Goal: Transaction & Acquisition: Book appointment/travel/reservation

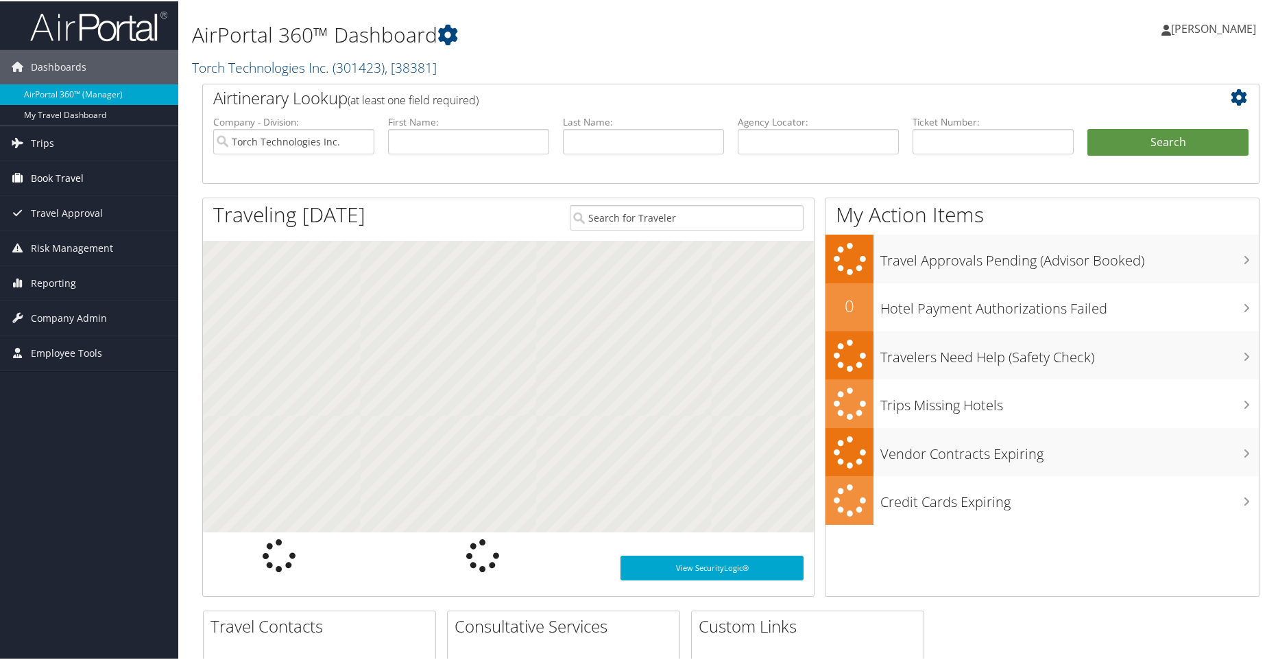
click at [75, 180] on span "Book Travel" at bounding box center [57, 177] width 53 height 34
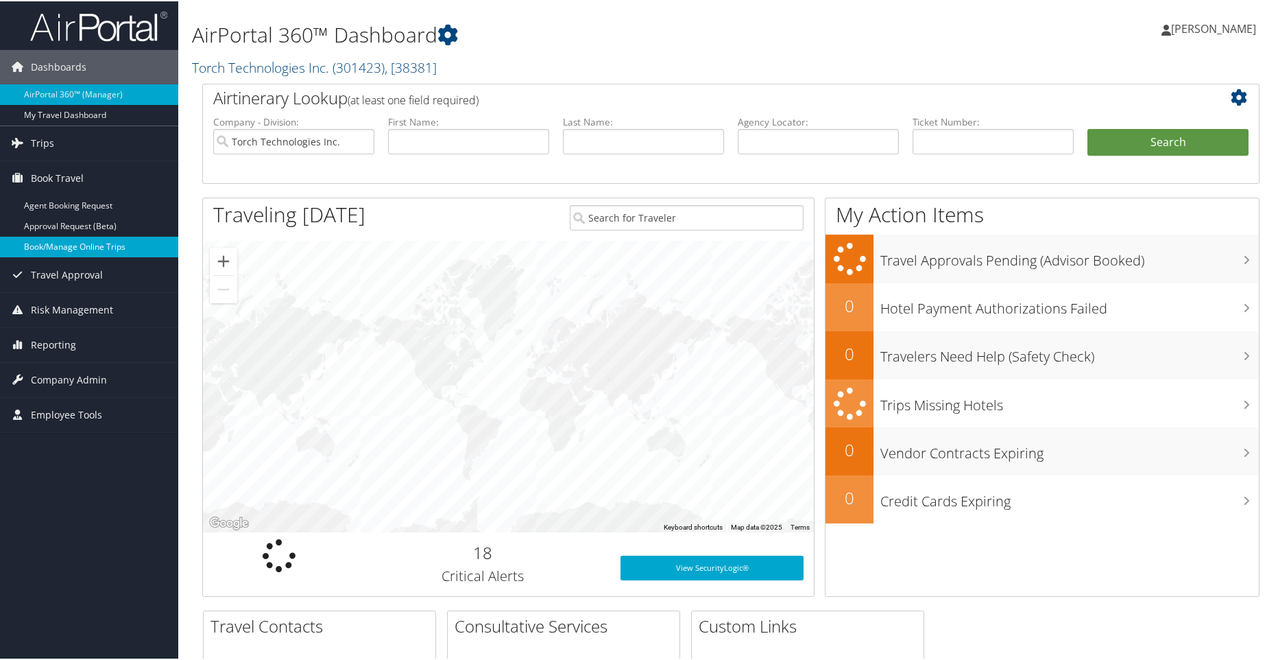
click at [38, 241] on link "Book/Manage Online Trips" at bounding box center [89, 245] width 178 height 21
